Goal: Task Accomplishment & Management: Complete application form

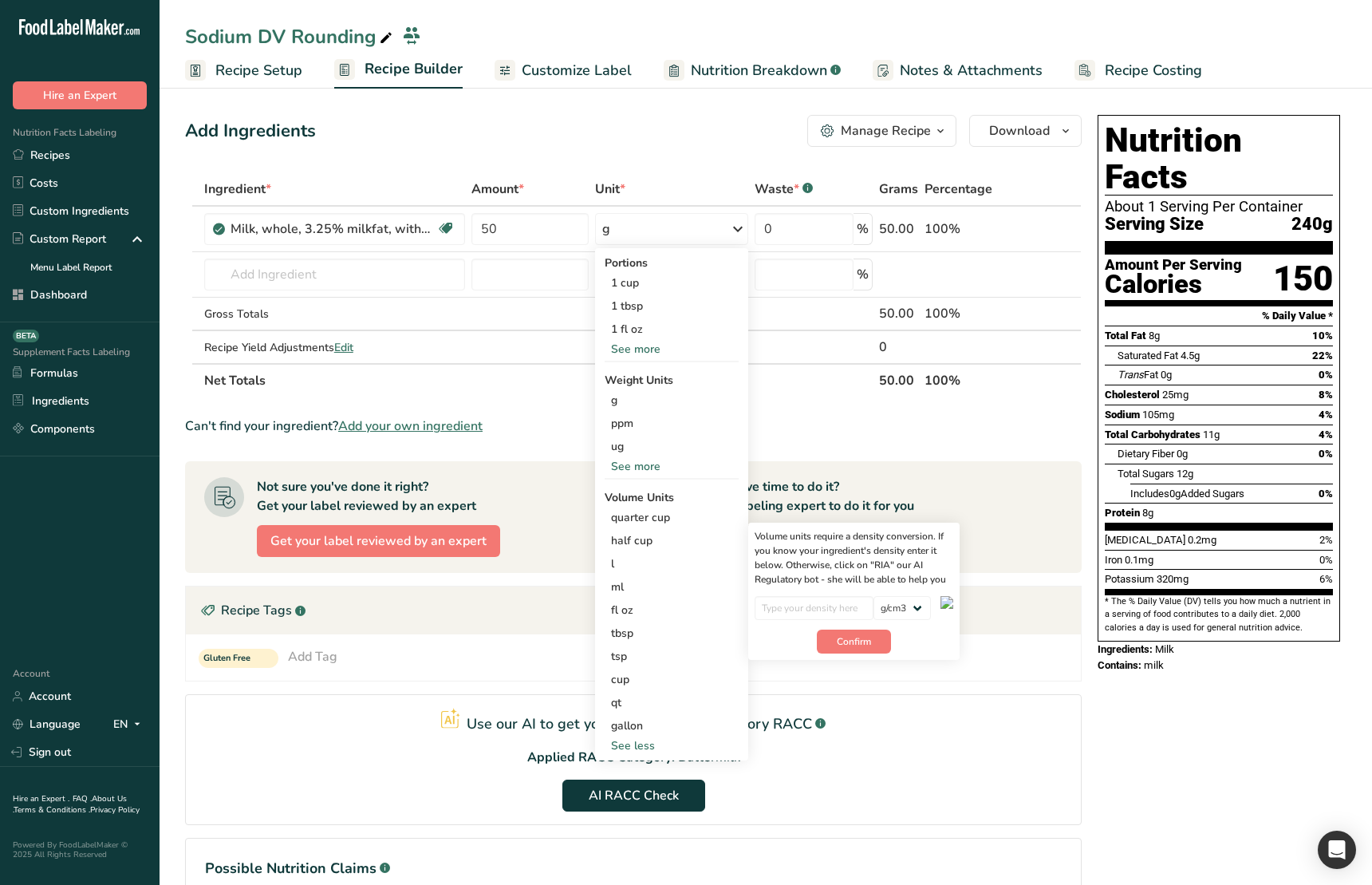
select select "29"
click at [1196, 717] on div "Nutrition Facts About 1 Serving Per Container Serving Size 240g Amount Per Serv…" at bounding box center [1219, 551] width 255 height 885
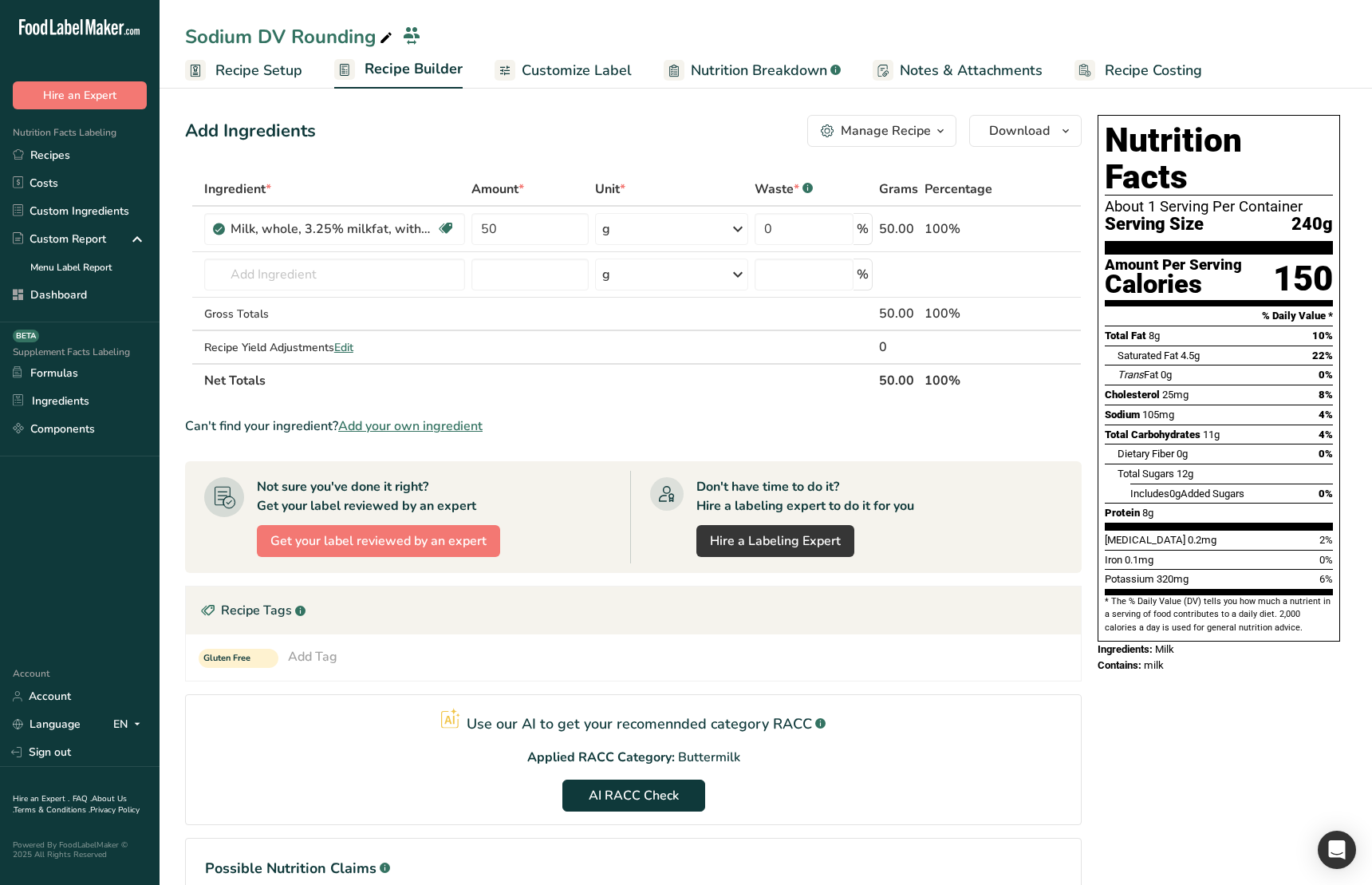
click at [891, 760] on section "Use our AI to get your recomennded category RACC .a-a{fill:#347362;}.b-a{fill:#…" at bounding box center [633, 759] width 897 height 131
click at [637, 794] on span "AI RACC Check" at bounding box center [633, 795] width 90 height 19
click at [637, 794] on section "Use our AI to get your recomennded category RACC .a-a{fill:#347362;}.b-a{fill:#…" at bounding box center [633, 759] width 897 height 131
click at [678, 799] on button "AI RACC Check" at bounding box center [633, 795] width 143 height 32
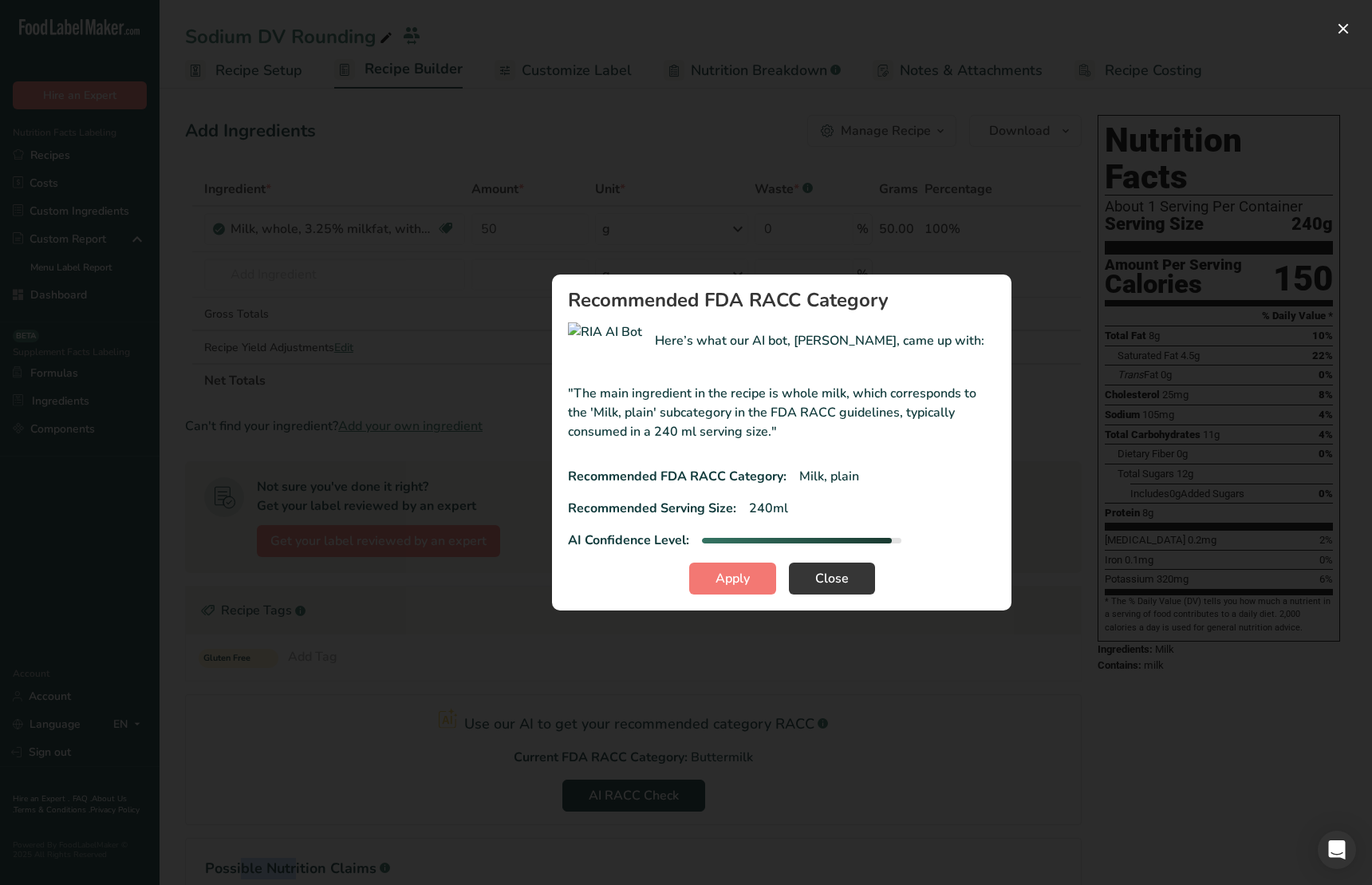
drag, startPoint x: 781, startPoint y: 435, endPoint x: 586, endPoint y: 379, distance: 202.9
click at [561, 377] on section "Recommended FDA RACC Category Here’s what our AI bot, [PERSON_NAME], came up wi…" at bounding box center [782, 442] width 459 height 336
click at [708, 398] on p ""The main ingredient in the recipe is whole milk, which corresponds to the 'Mil…" at bounding box center [782, 413] width 428 height 57
click at [843, 571] on span "Close" at bounding box center [832, 578] width 34 height 19
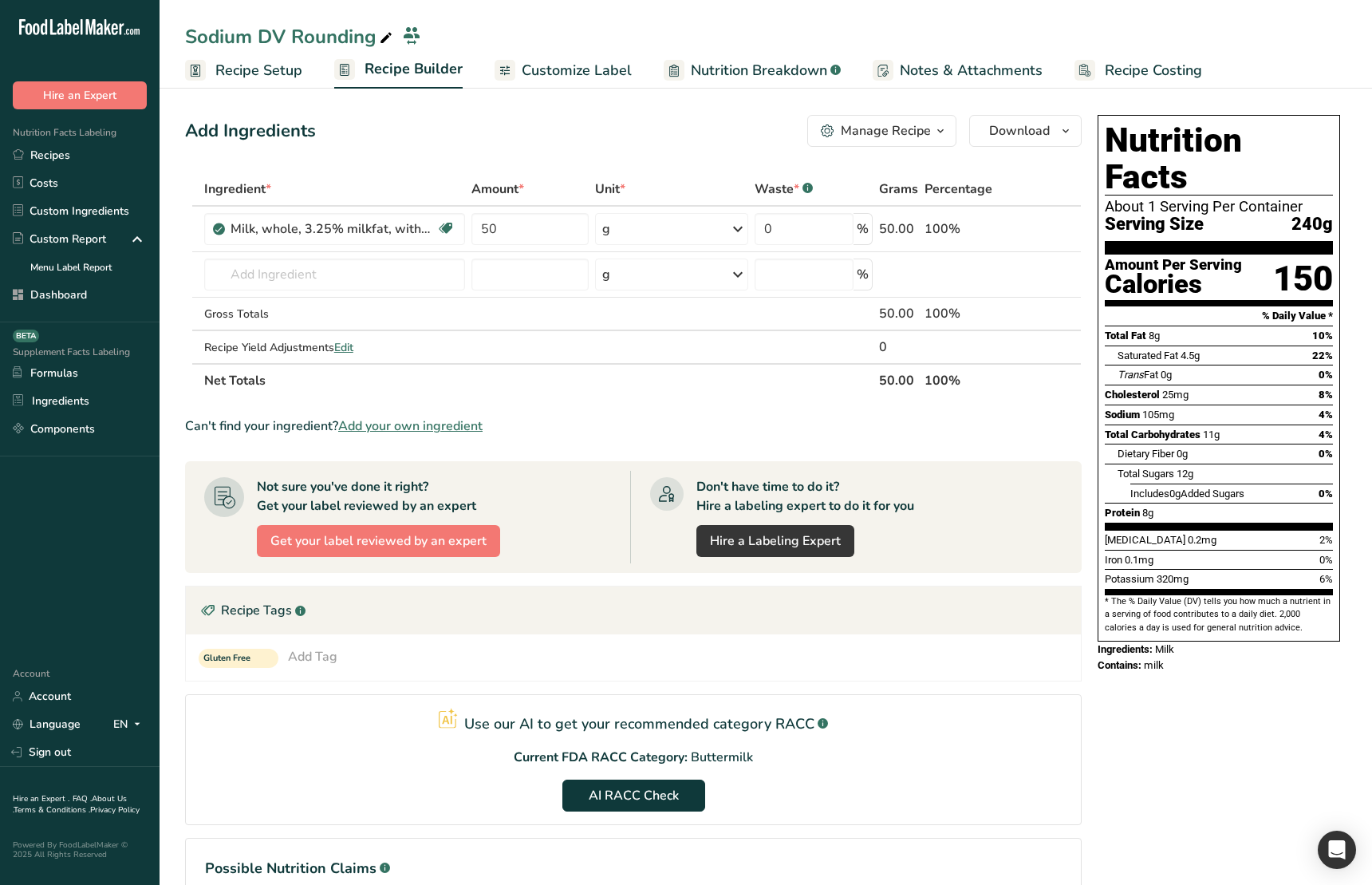
scroll to position [134, 0]
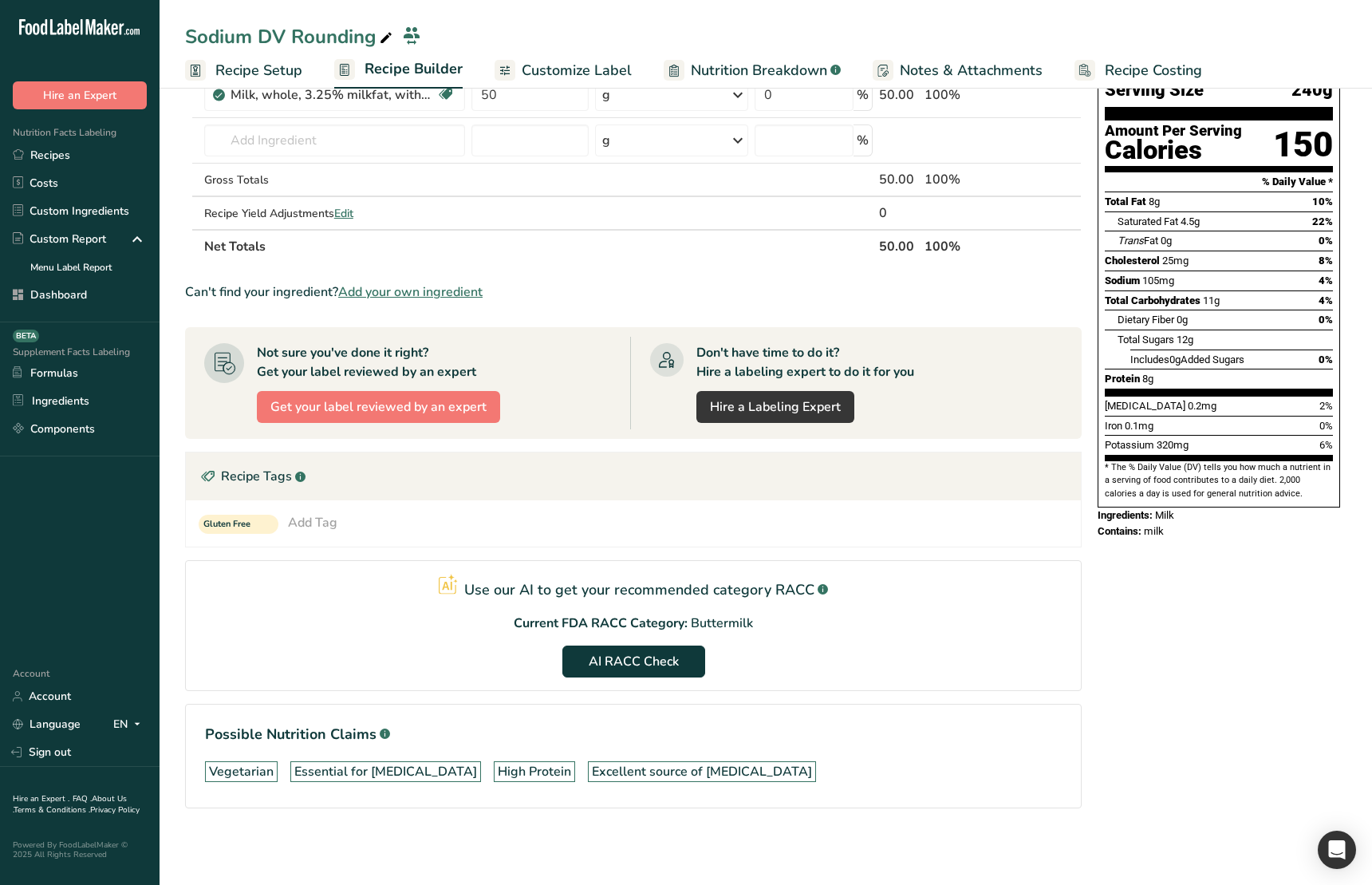
click at [803, 661] on section "Use our AI to get your recommended category RACC .a-a{fill:#347362;}.b-a{fill:#…" at bounding box center [633, 625] width 897 height 131
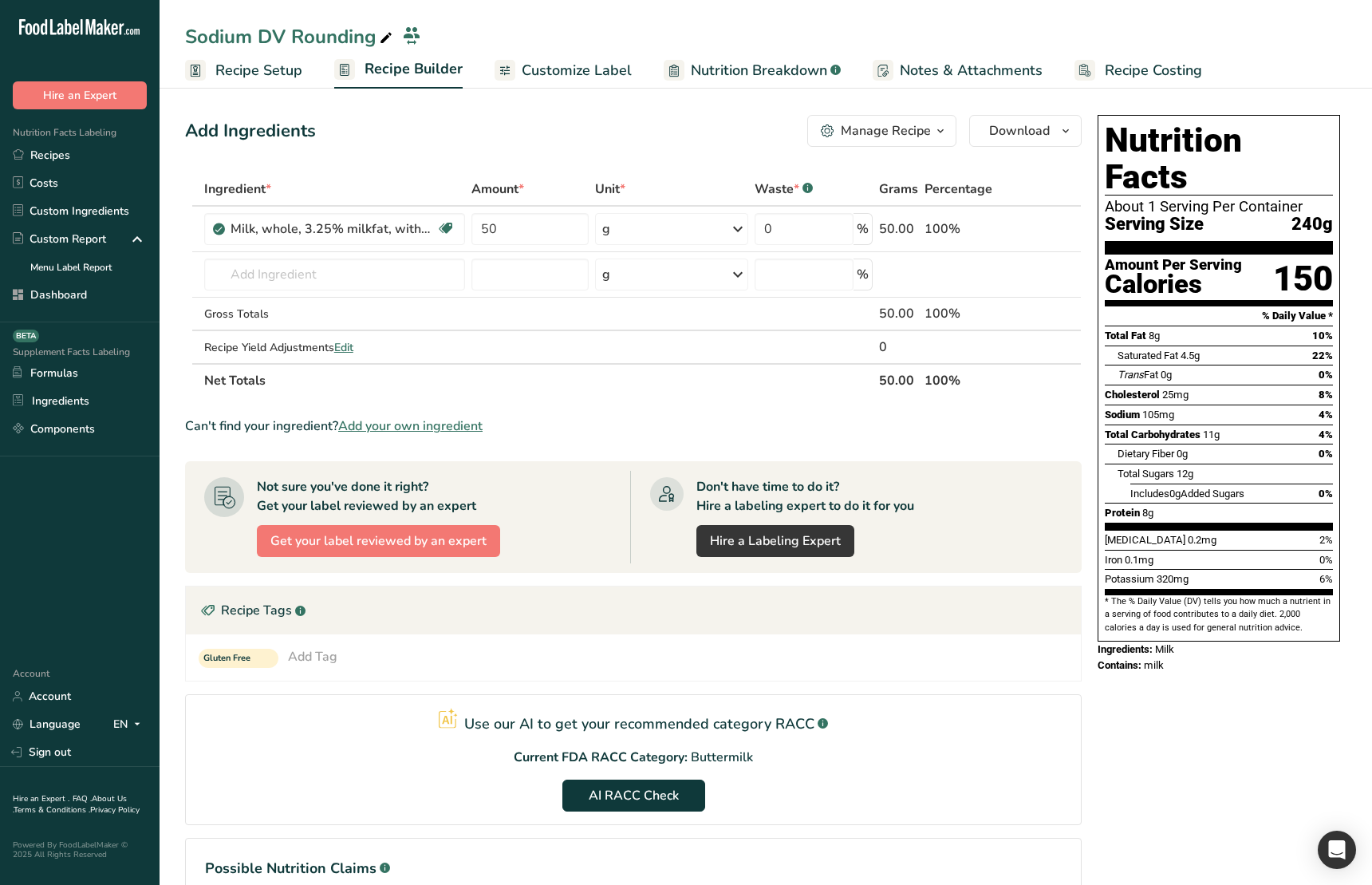
click at [262, 78] on span "Recipe Setup" at bounding box center [258, 71] width 87 height 22
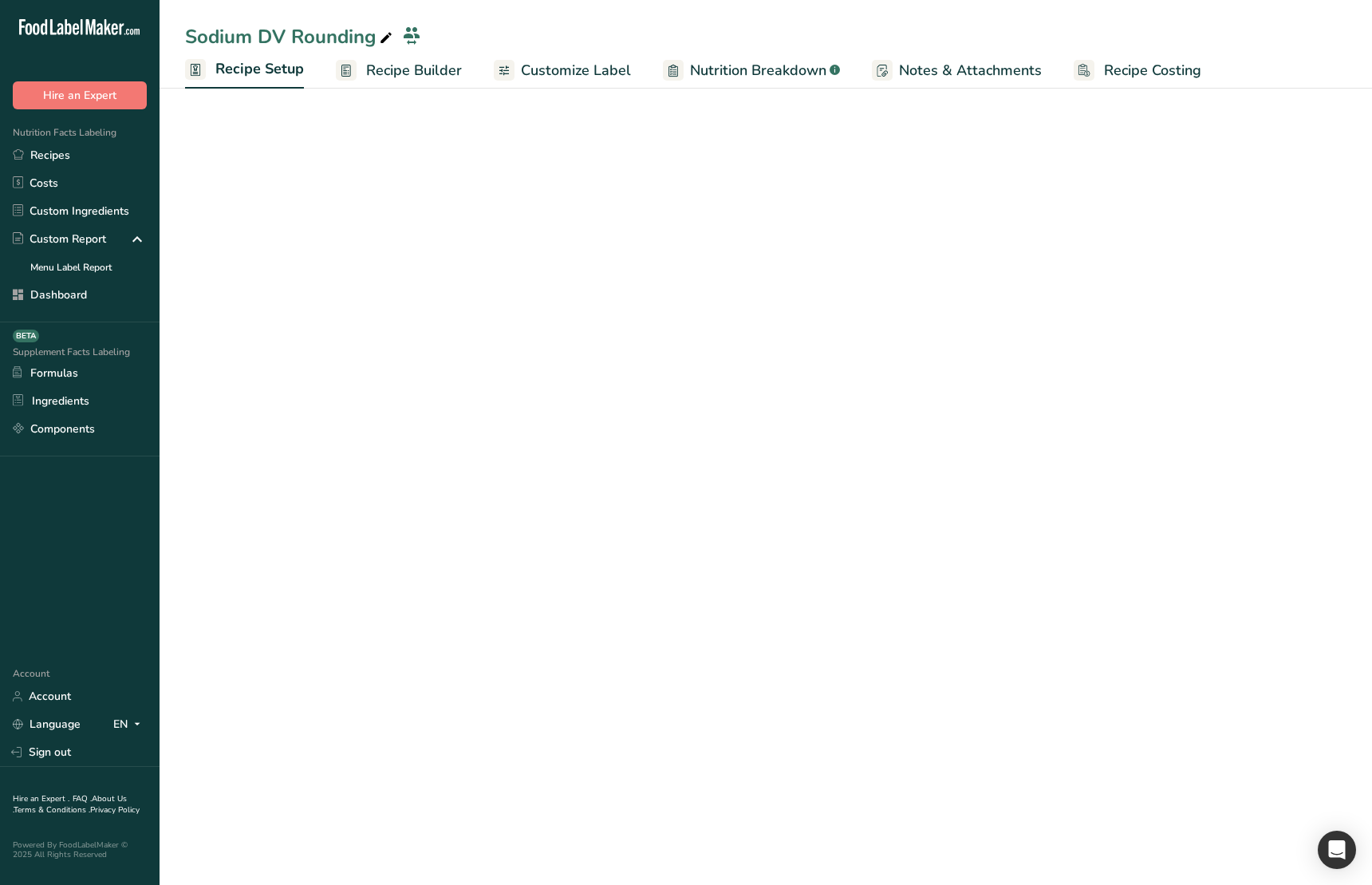
select select "27"
select select "29"
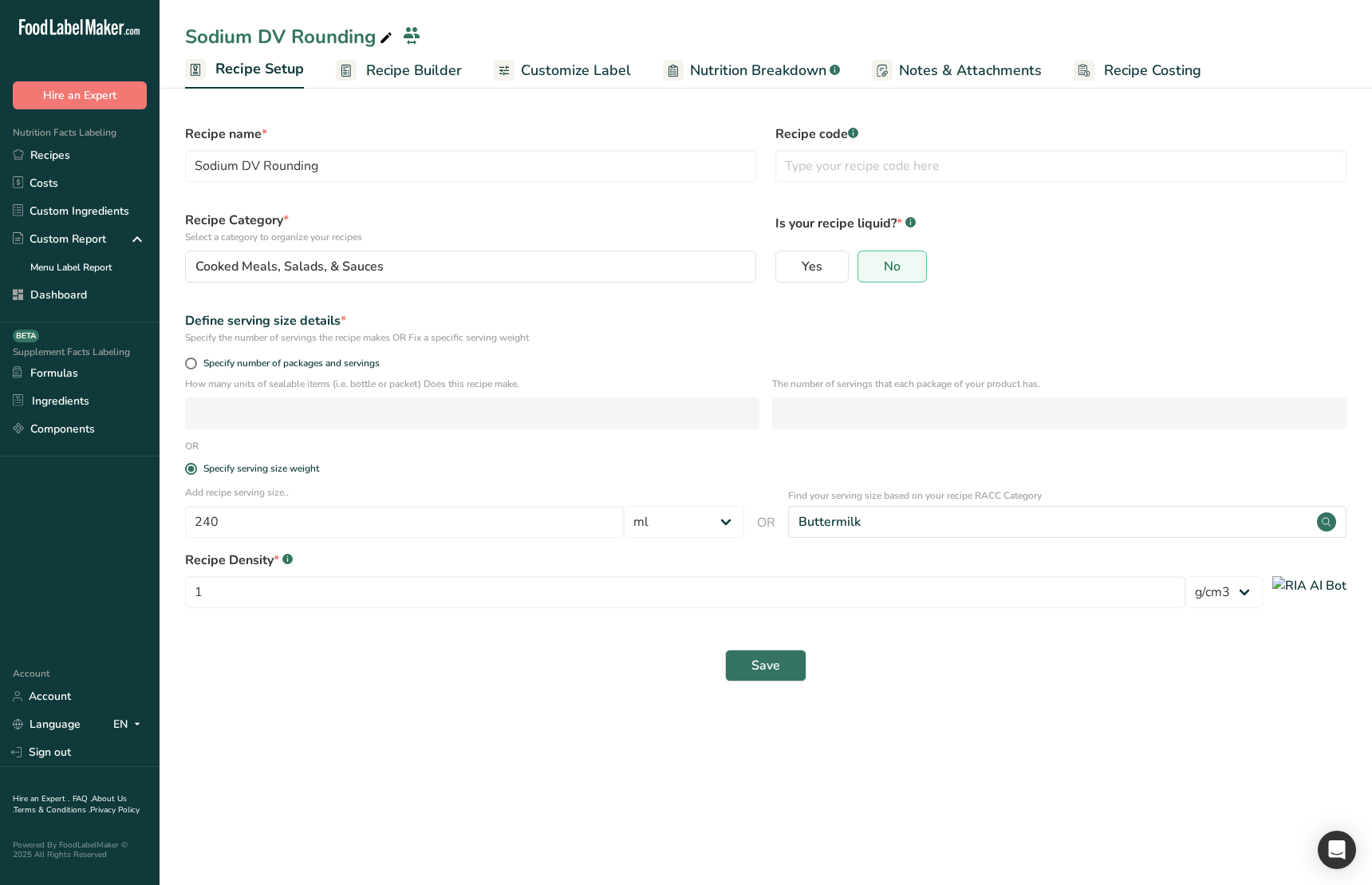
click at [1014, 660] on div "Save" at bounding box center [766, 665] width 1162 height 32
click at [546, 526] on input "240" at bounding box center [404, 522] width 439 height 32
click at [1038, 693] on section "Recipe name * Sodium DV Rounding Recipe code .a-a{fill:#347362;}.b-a{fill:#fff;…" at bounding box center [766, 394] width 1212 height 624
click at [994, 526] on div "Buttermilk" at bounding box center [1068, 522] width 559 height 32
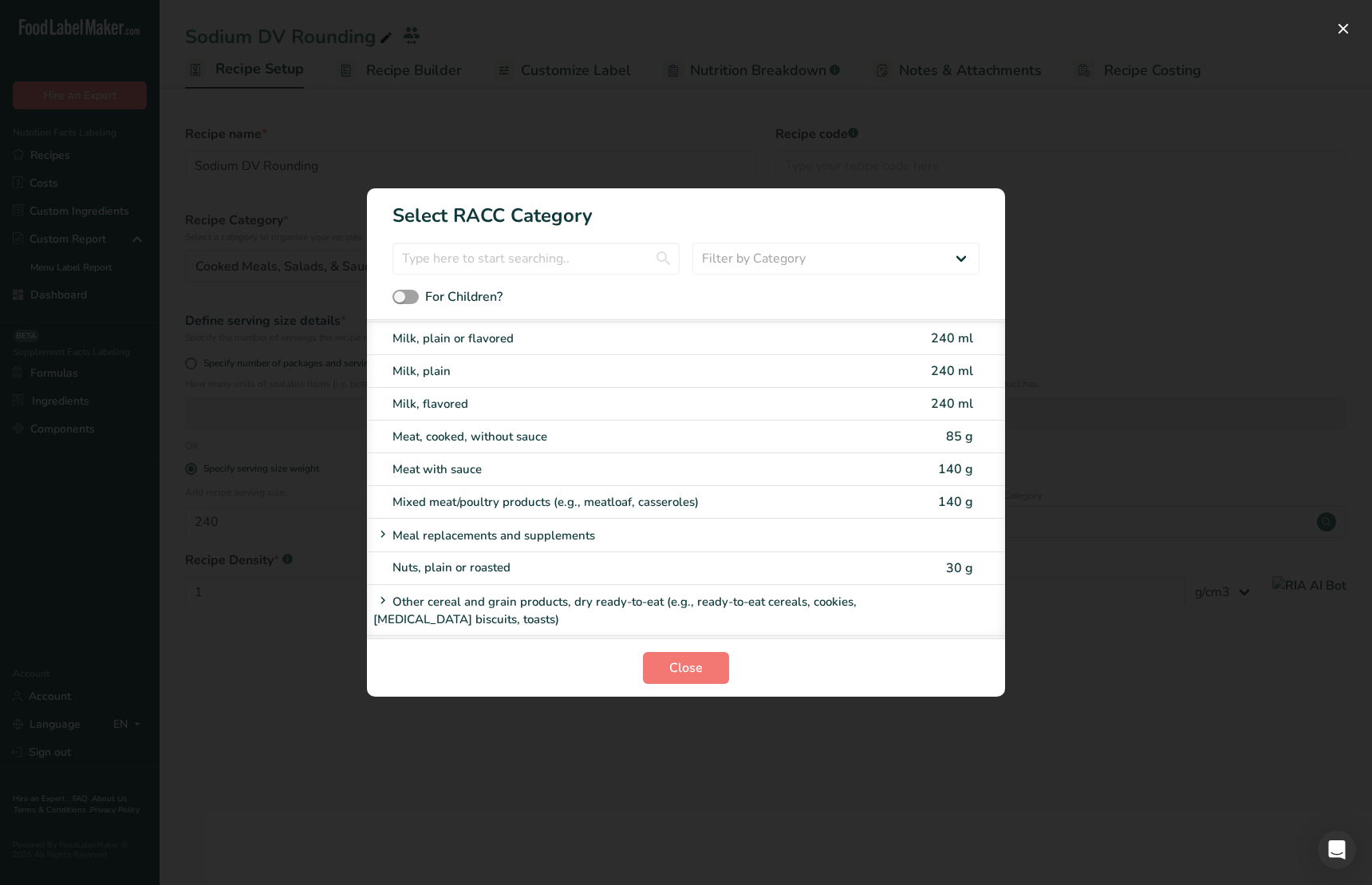
scroll to position [2346, 0]
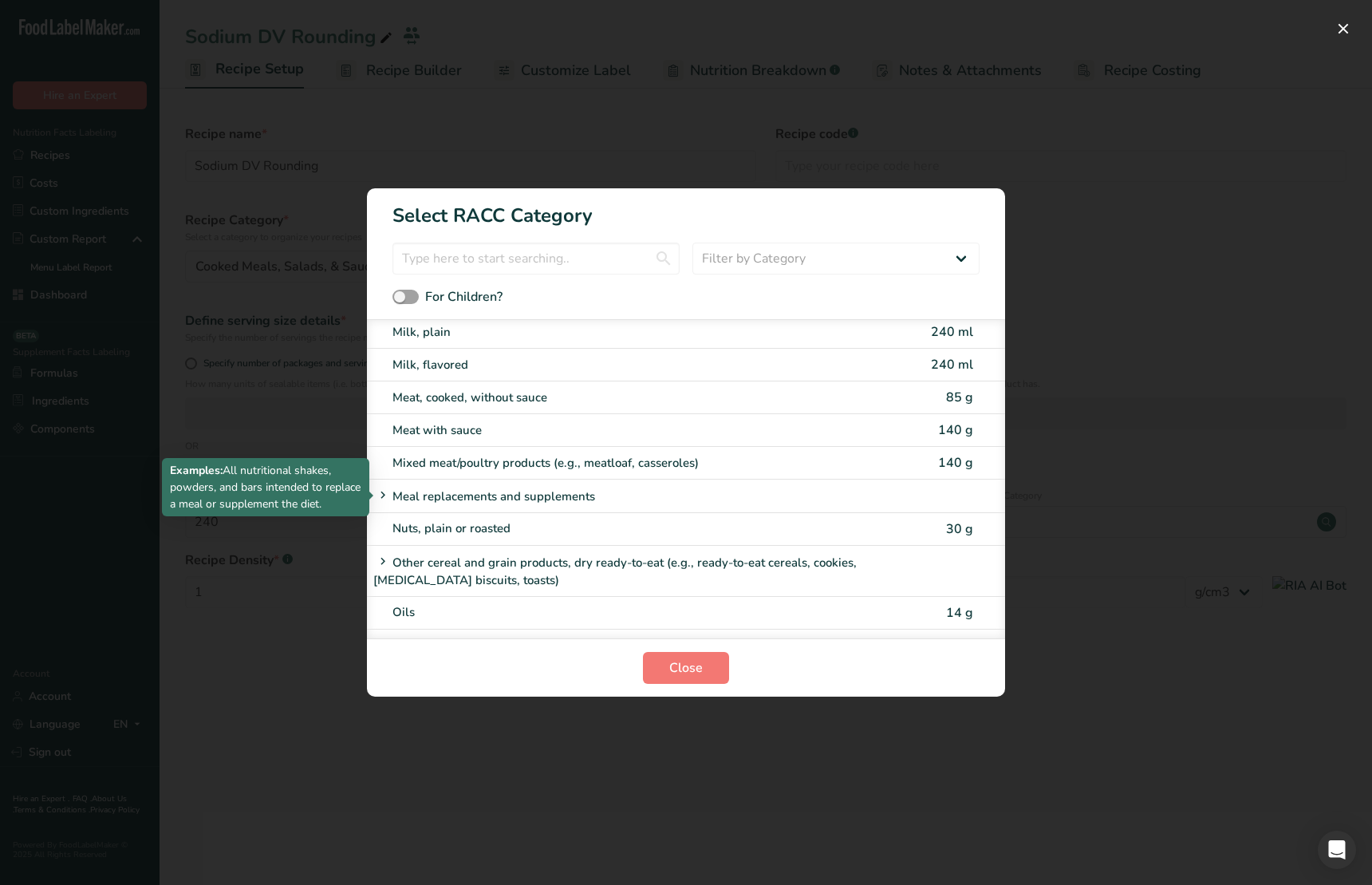
click at [447, 498] on div "Meal replacements and supplements" at bounding box center [625, 497] width 504 height 20
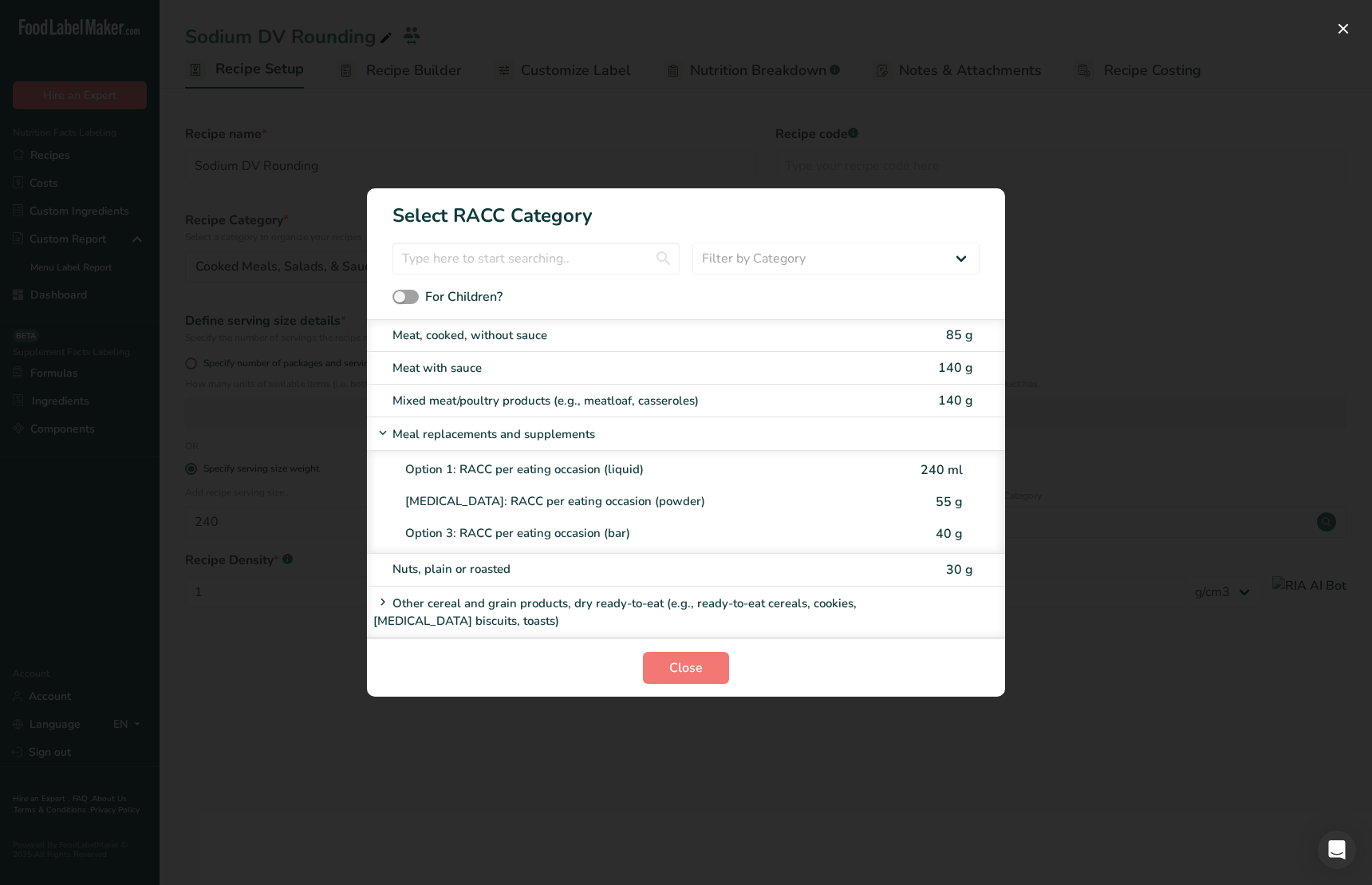
scroll to position [2409, 0]
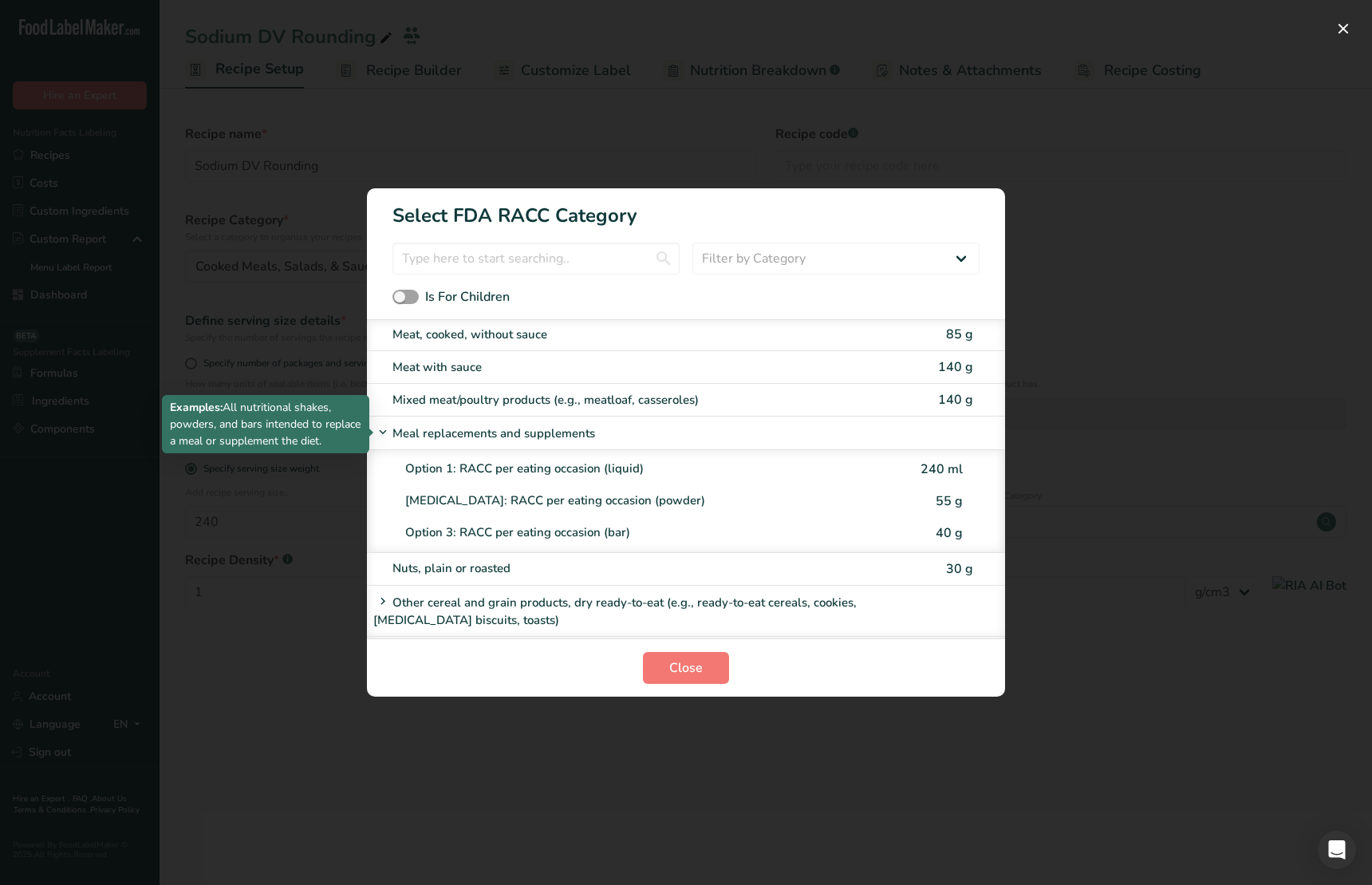
drag, startPoint x: 391, startPoint y: 433, endPoint x: 413, endPoint y: 388, distance: 50.1
click at [390, 433] on span "RACC Category Selection Modal" at bounding box center [382, 432] width 19 height 19
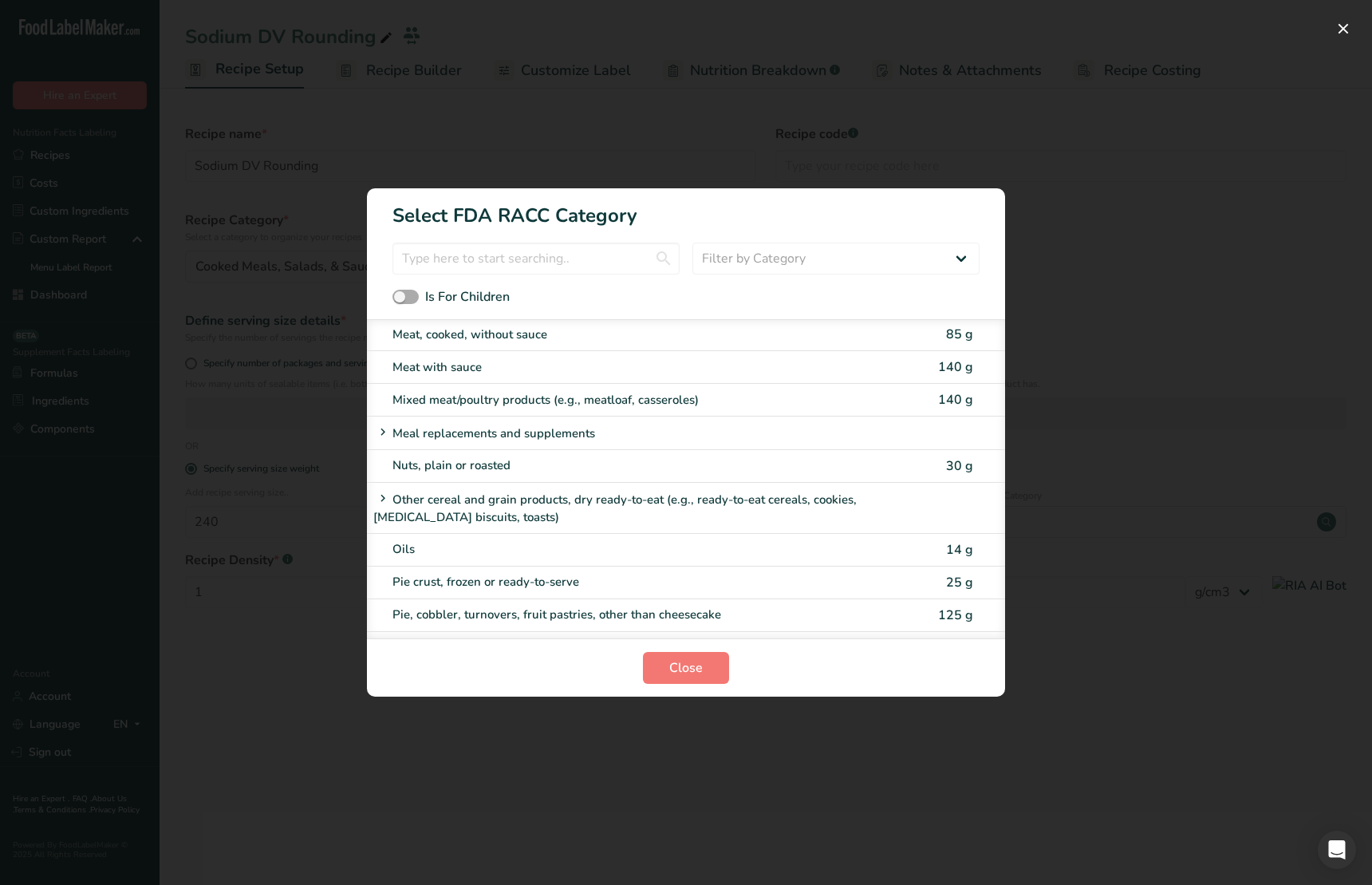
click at [400, 287] on label "Is For Children" at bounding box center [451, 296] width 117 height 19
click at [400, 292] on input "Is For Children" at bounding box center [398, 297] width 10 height 10
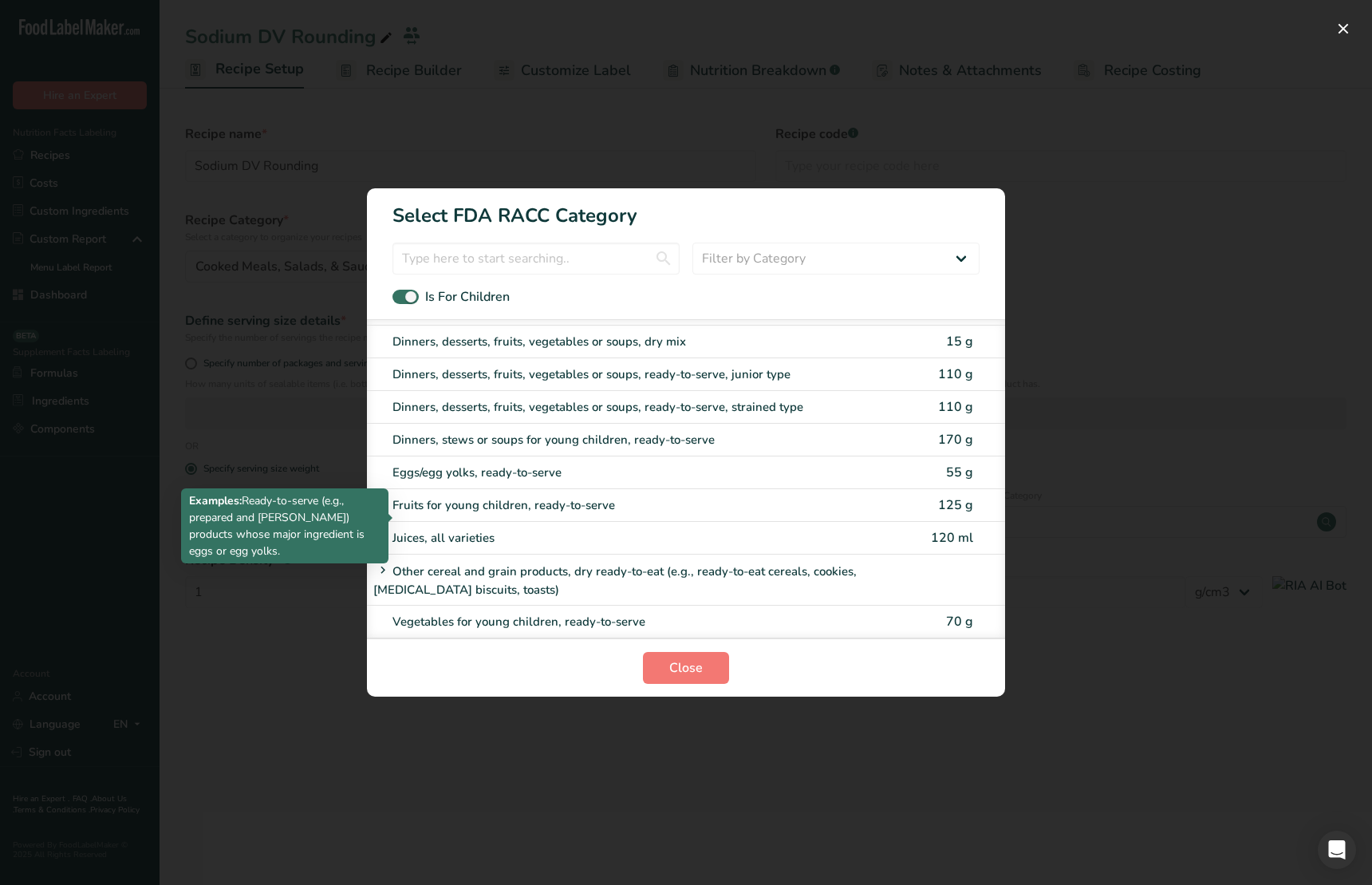
scroll to position [0, 0]
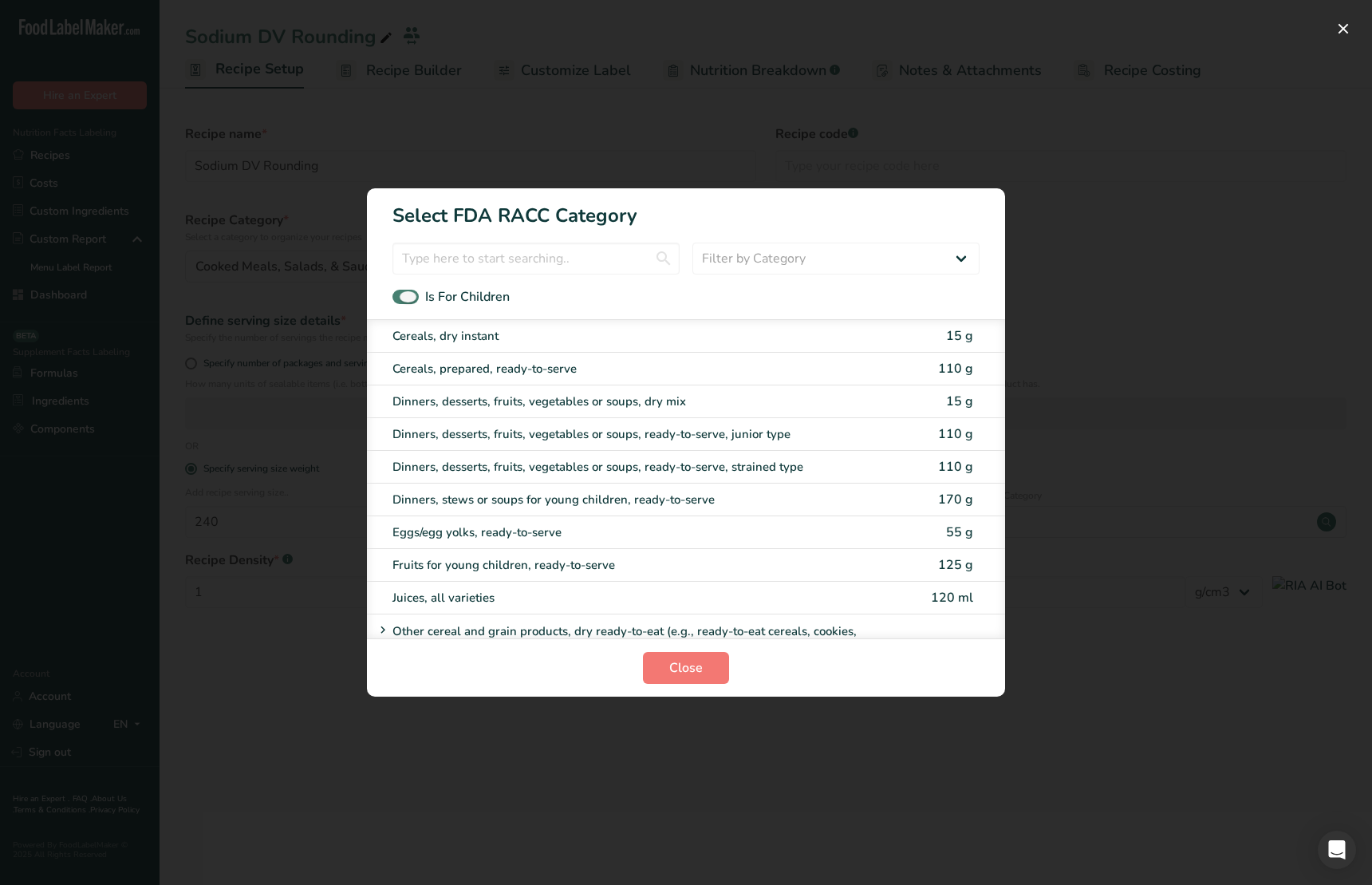
click at [414, 300] on span "RACC Category Selection Modal" at bounding box center [405, 297] width 26 height 15
click at [403, 300] on input "Is For Children" at bounding box center [398, 297] width 10 height 10
checkbox input "false"
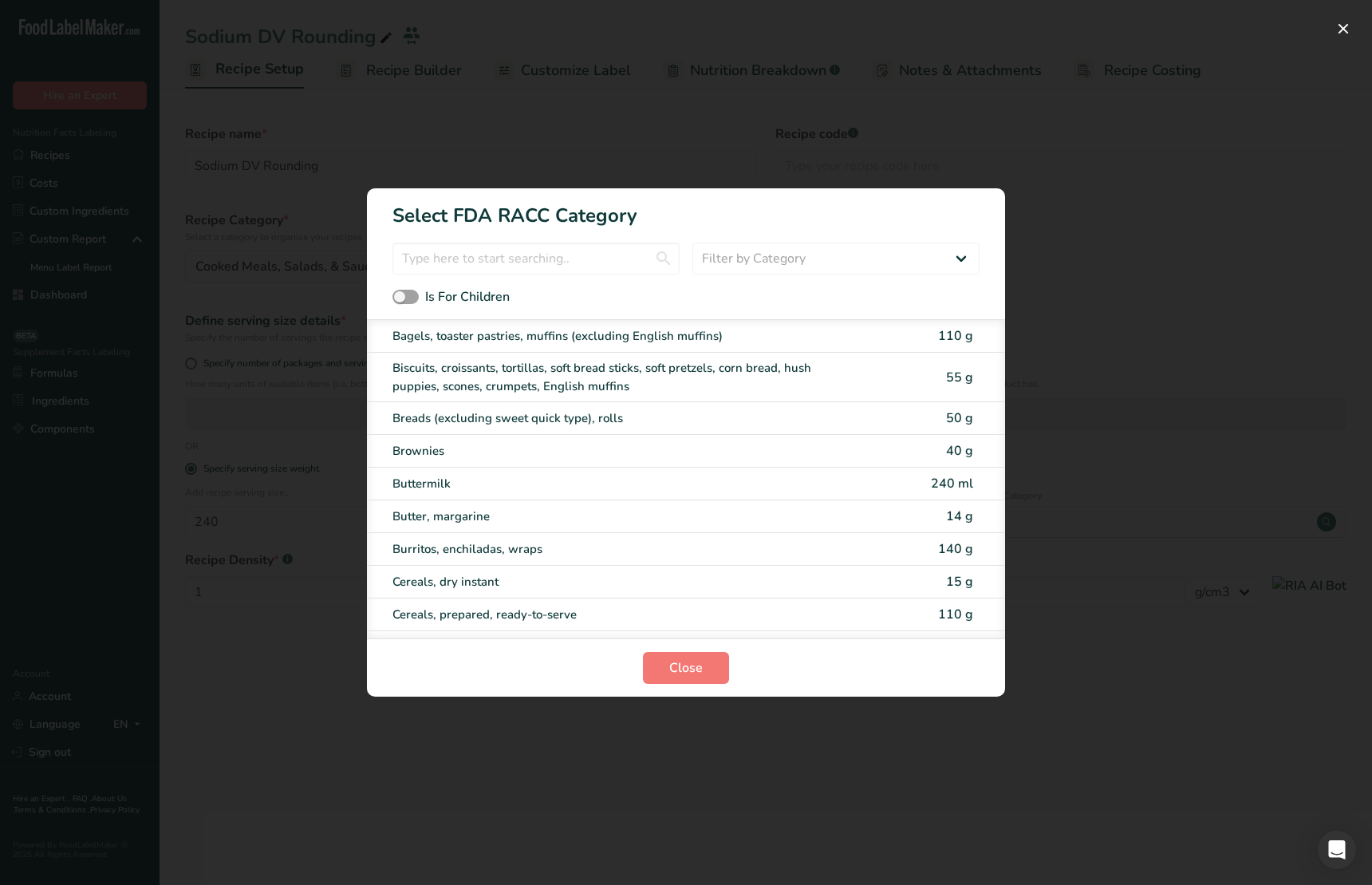
click at [703, 290] on div "Is For Children" at bounding box center [686, 296] width 638 height 19
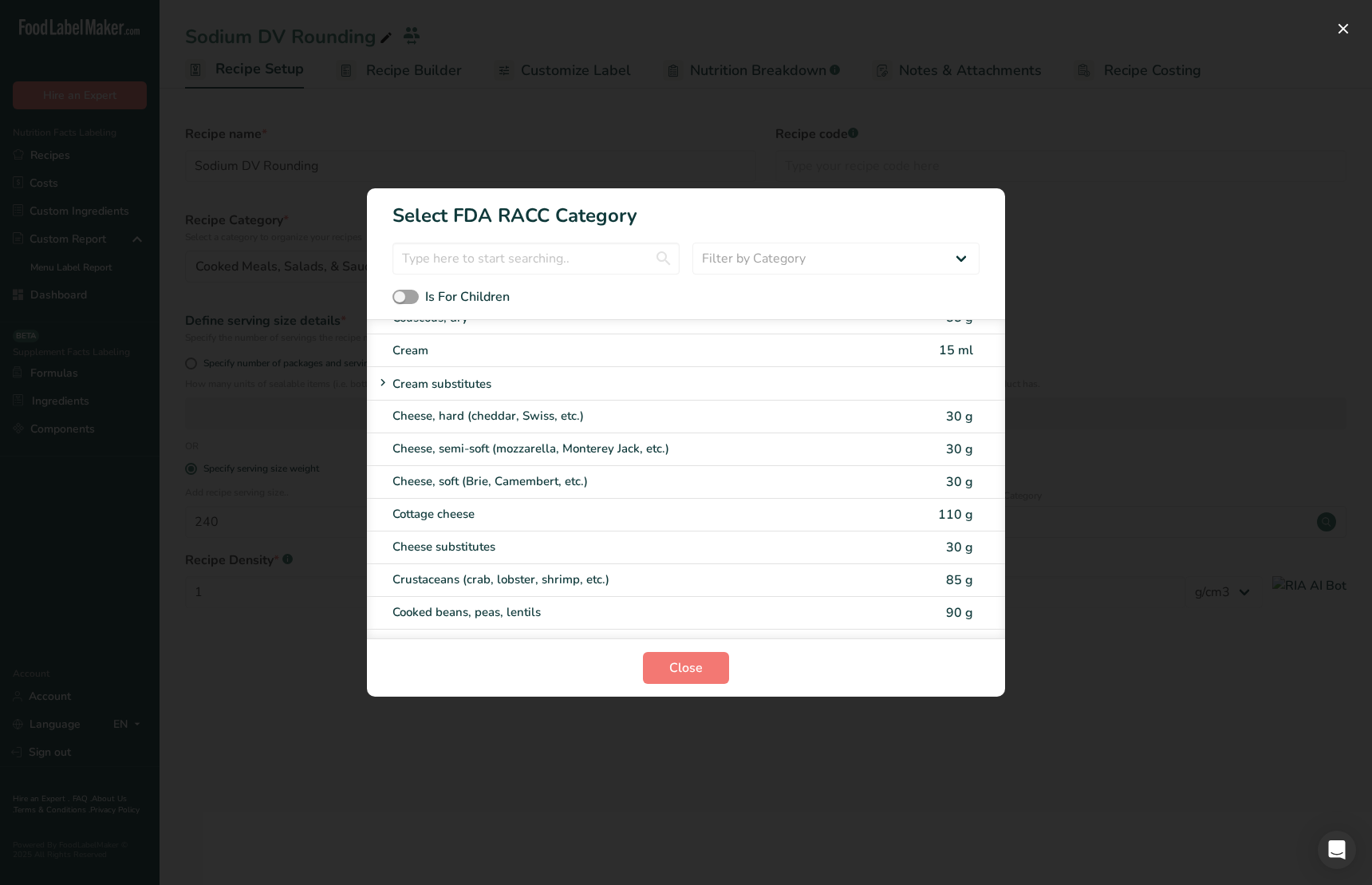
scroll to position [752, 0]
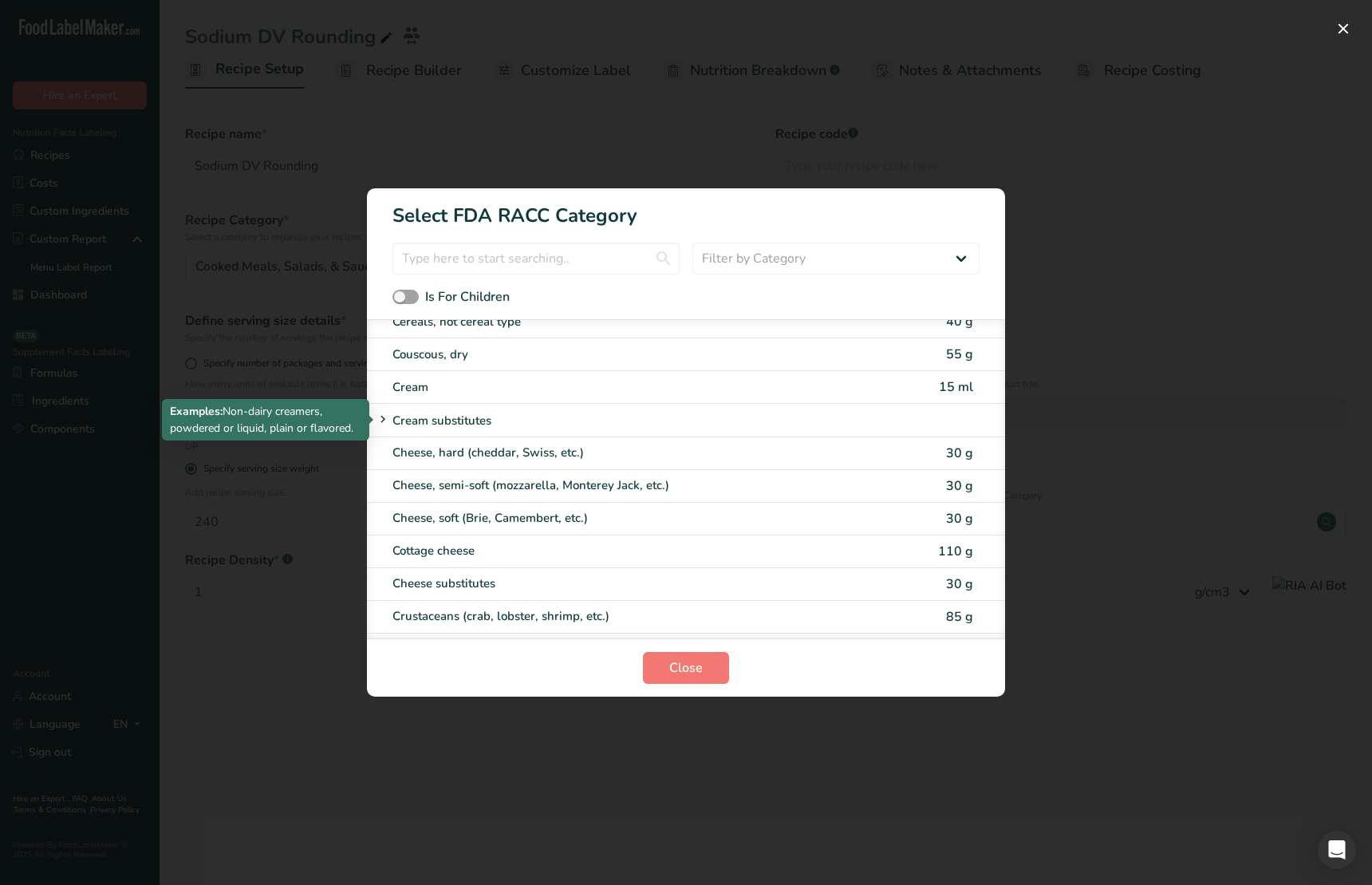
click at [391, 416] on span "RACC Category Selection Modal" at bounding box center [382, 420] width 19 height 19
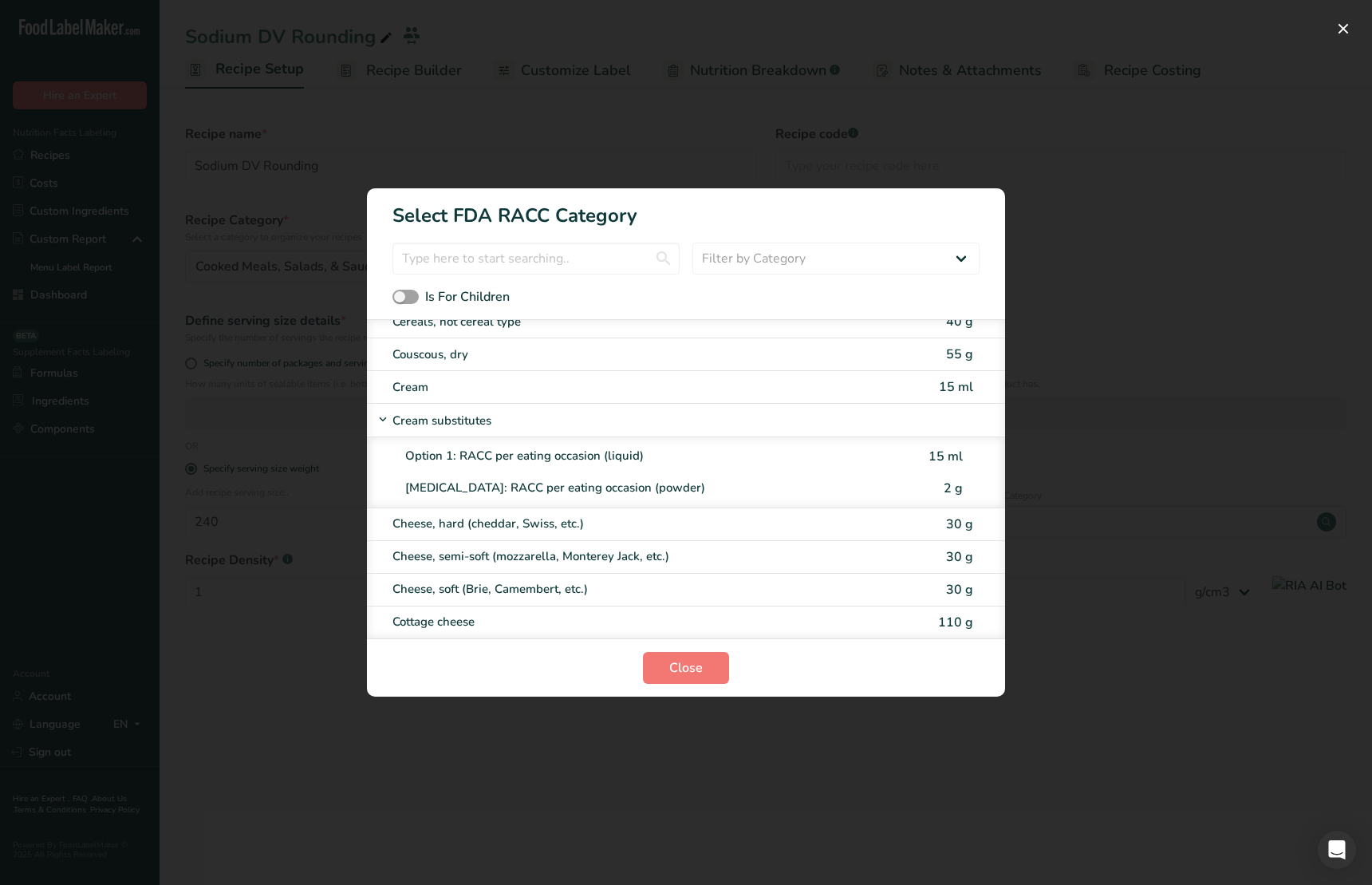
click at [487, 461] on div "Option 1: RACC per eating occasion (liquid)" at bounding box center [660, 456] width 510 height 19
type input "15"
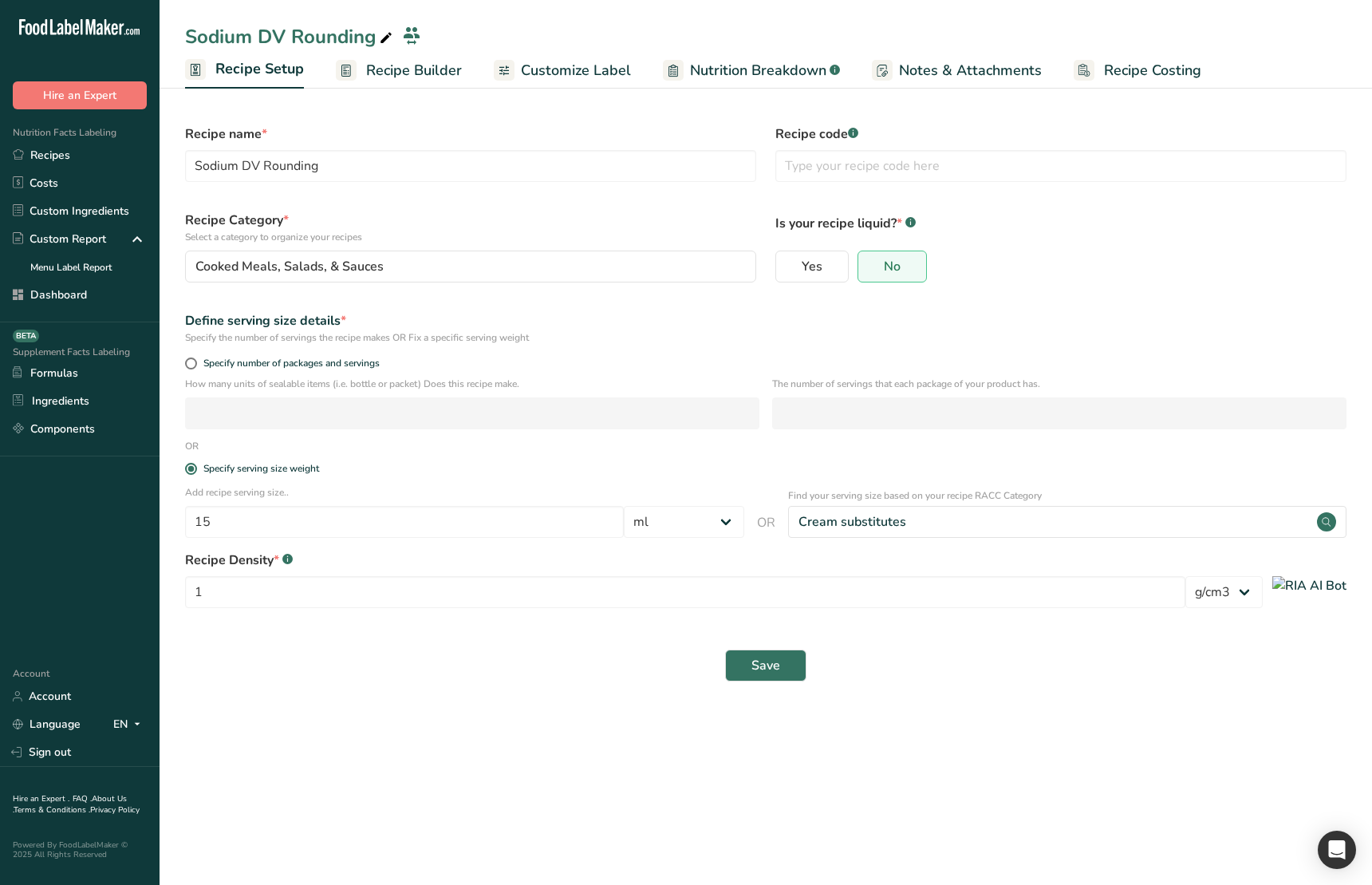
drag, startPoint x: 555, startPoint y: 683, endPoint x: 654, endPoint y: 678, distance: 99.1
click at [556, 682] on div "Save" at bounding box center [766, 665] width 1181 height 51
click at [778, 675] on span "Save" at bounding box center [766, 665] width 29 height 19
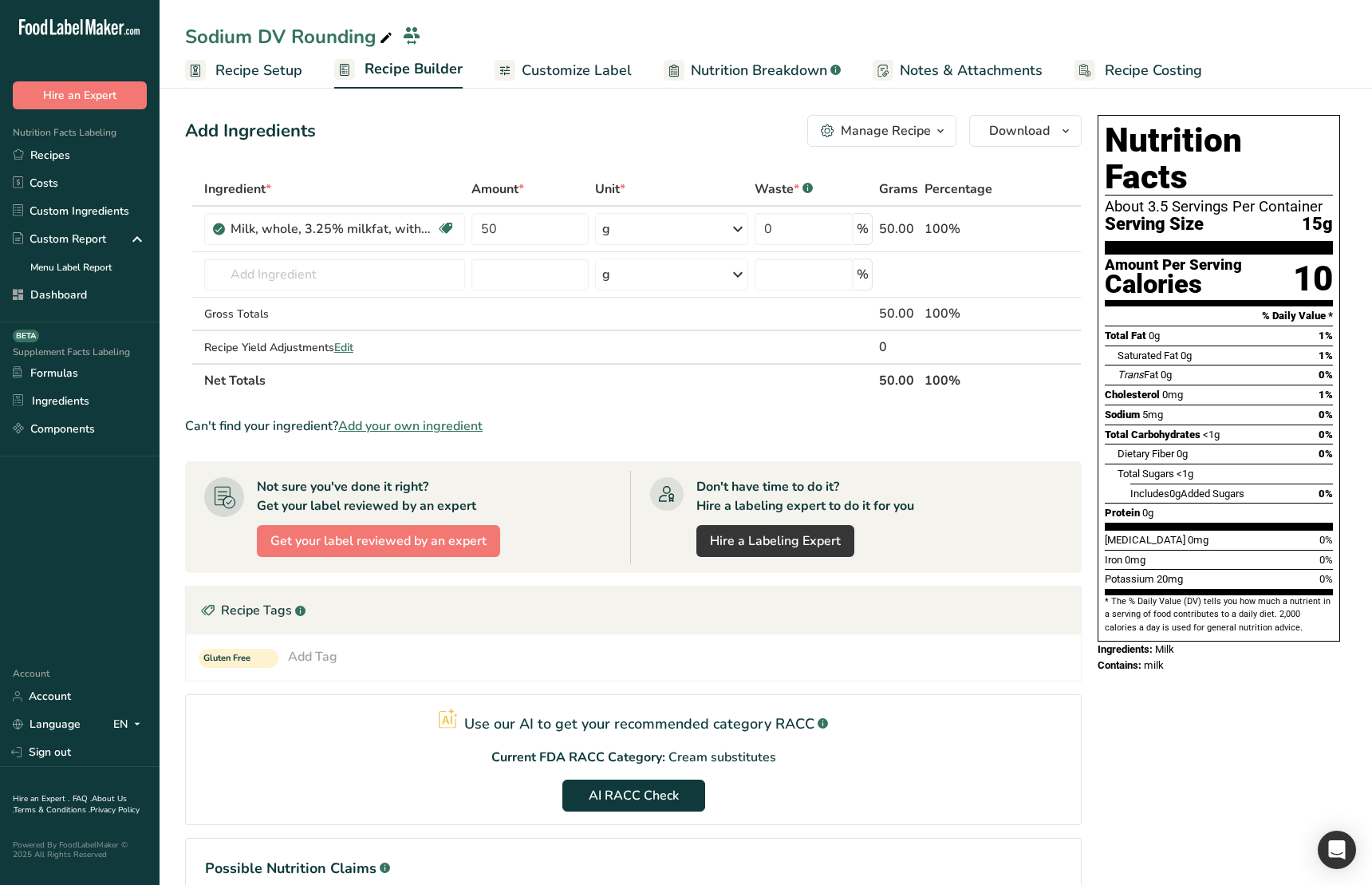
click at [865, 757] on section "Use our AI to get your recommended category RACC .a-a{fill:#347362;}.b-a{fill:#…" at bounding box center [633, 759] width 897 height 131
click at [1035, 671] on div "Gluten Free Add Tag Standard Tags Custom Tags Source of Antioxidants [MEDICAL_D…" at bounding box center [633, 657] width 895 height 46
